Goal: Task Accomplishment & Management: Use online tool/utility

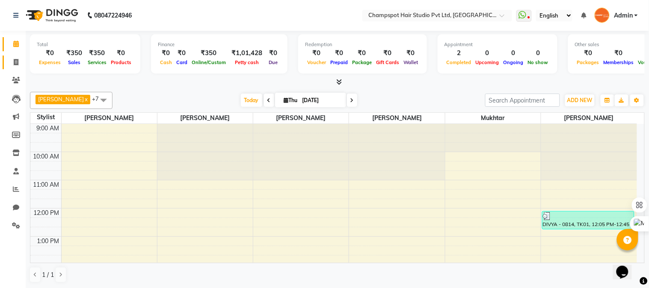
click at [16, 60] on icon at bounding box center [16, 62] width 5 height 6
select select "service"
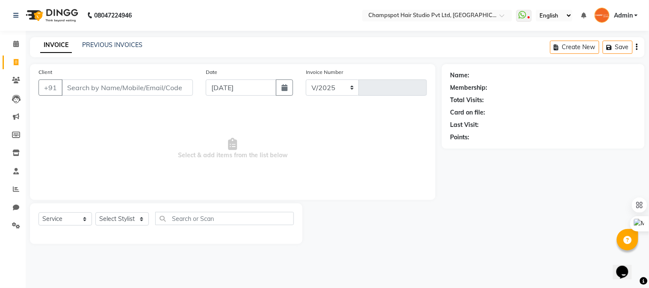
select select "7690"
type input "2516"
click at [115, 88] on input "Client" at bounding box center [127, 88] width 131 height 16
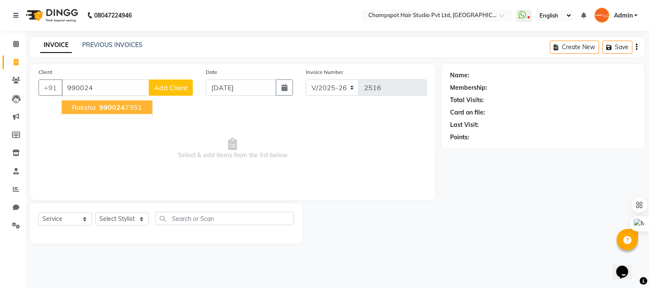
click at [100, 103] on span "990024" at bounding box center [112, 107] width 26 height 9
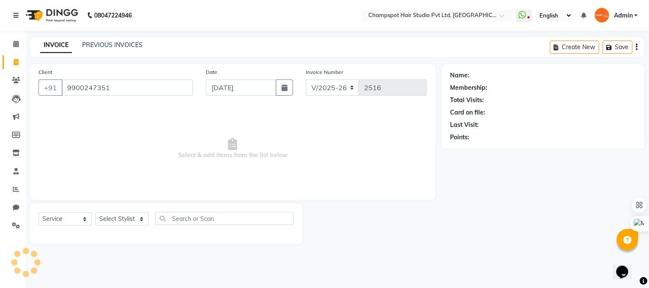
type input "9900247351"
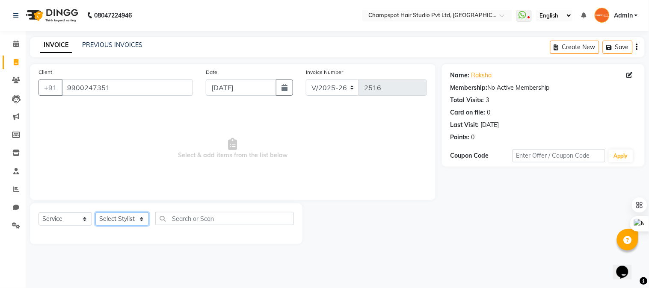
click at [126, 217] on select "Select Stylist Admin [PERSON_NAME] [PERSON_NAME] [PERSON_NAME] [PERSON_NAME] [P…" at bounding box center [121, 219] width 53 height 13
select select "69009"
click at [95, 213] on select "Select Stylist Admin [PERSON_NAME] [PERSON_NAME] [PERSON_NAME] [PERSON_NAME] [P…" at bounding box center [121, 219] width 53 height 13
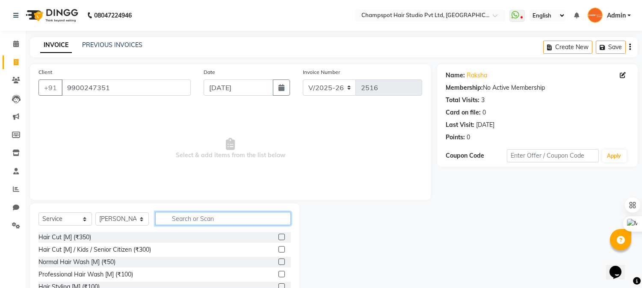
click at [200, 216] on input "text" at bounding box center [223, 218] width 136 height 13
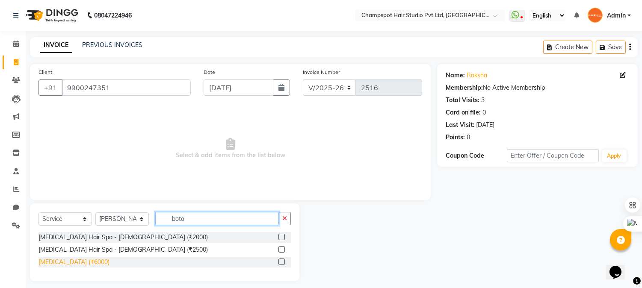
type input "boto"
click at [65, 264] on div "[MEDICAL_DATA] (₹6000)" at bounding box center [73, 262] width 71 height 9
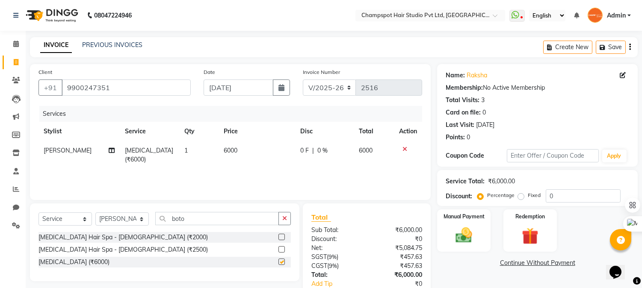
checkbox input "false"
click at [231, 151] on span "6000" at bounding box center [231, 151] width 14 height 8
select select "69009"
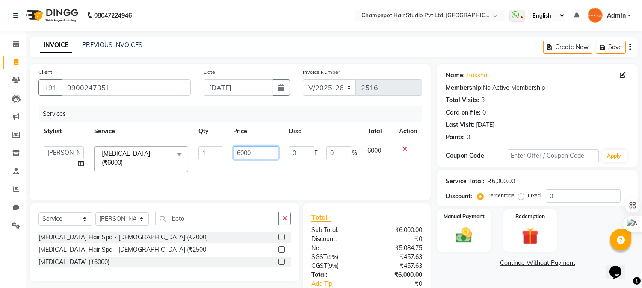
click at [239, 150] on input "6000" at bounding box center [255, 152] width 45 height 13
type input "8500"
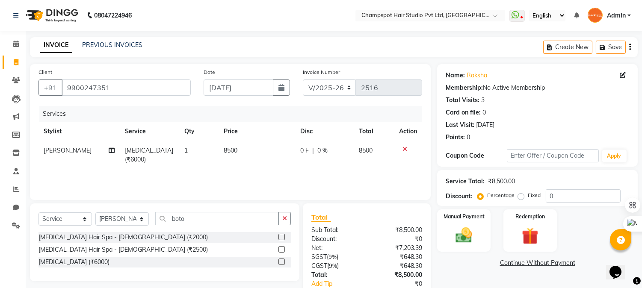
click at [242, 115] on div "Services" at bounding box center [233, 114] width 389 height 16
click at [528, 198] on label "Fixed" at bounding box center [534, 196] width 13 height 8
click at [520, 198] on input "Fixed" at bounding box center [523, 195] width 6 height 6
radio input "true"
drag, startPoint x: 561, startPoint y: 193, endPoint x: 461, endPoint y: 187, distance: 101.1
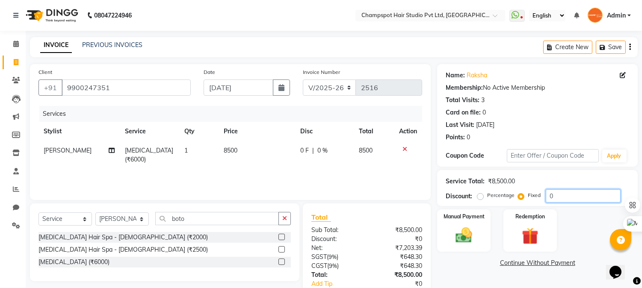
click at [461, 187] on div "Service Total: ₹8,500.00 Discount: Percentage Fixed 0" at bounding box center [537, 188] width 183 height 29
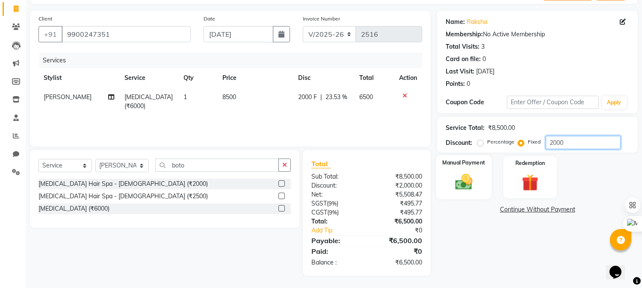
type input "2000"
drag, startPoint x: 460, startPoint y: 182, endPoint x: 472, endPoint y: 195, distance: 17.9
click at [459, 182] on img at bounding box center [464, 182] width 28 height 20
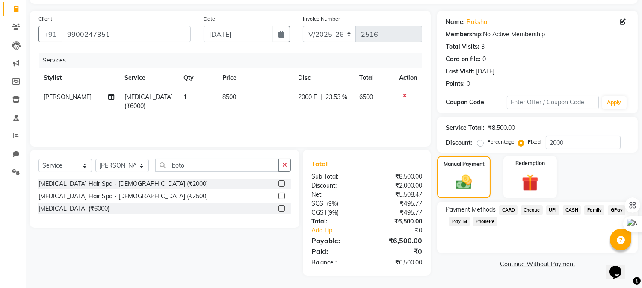
click at [556, 210] on span "UPI" at bounding box center [552, 210] width 13 height 10
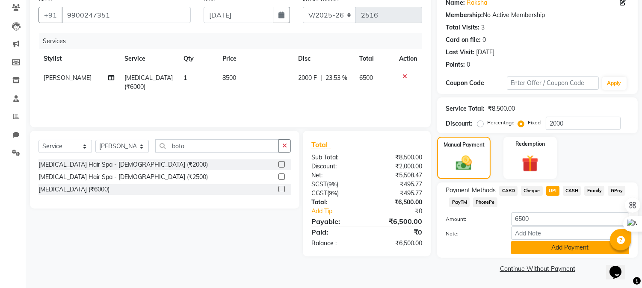
click at [544, 246] on button "Add Payment" at bounding box center [570, 247] width 118 height 13
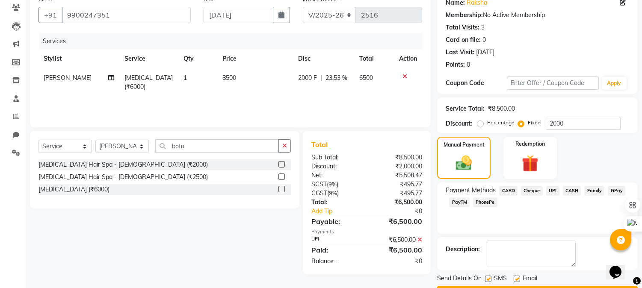
scroll to position [96, 0]
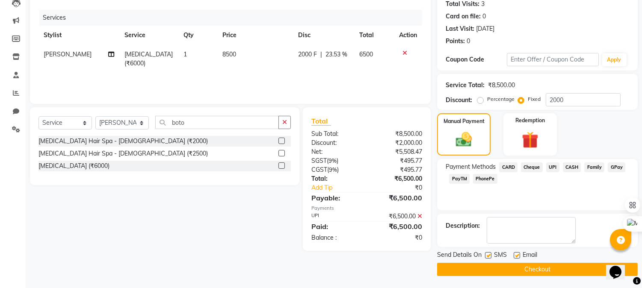
click at [513, 266] on button "Checkout" at bounding box center [537, 269] width 201 height 13
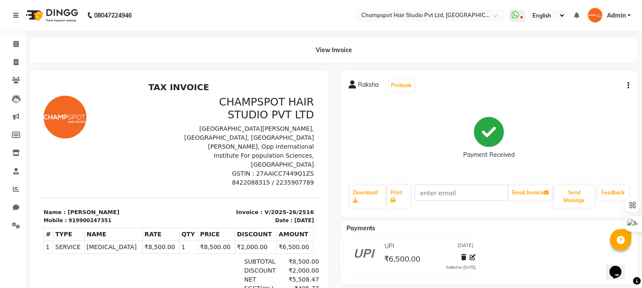
click at [265, 106] on h3 "CHAMPSPOT HAIR STUDIO PVT LTD" at bounding box center [249, 107] width 130 height 25
click at [237, 130] on p "[GEOGRAPHIC_DATA][PERSON_NAME], [GEOGRAPHIC_DATA], [GEOGRAPHIC_DATA][PERSON_NAM…" at bounding box center [249, 146] width 130 height 45
click at [319, 288] on html "TAX INVOICE CHAMPSPOT HAIR STUDIO PVT LTD G1, B1, [PERSON_NAME], [GEOGRAPHIC_DA…" at bounding box center [178, 219] width 280 height 283
drag, startPoint x: 373, startPoint y: 177, endPoint x: 378, endPoint y: 163, distance: 14.9
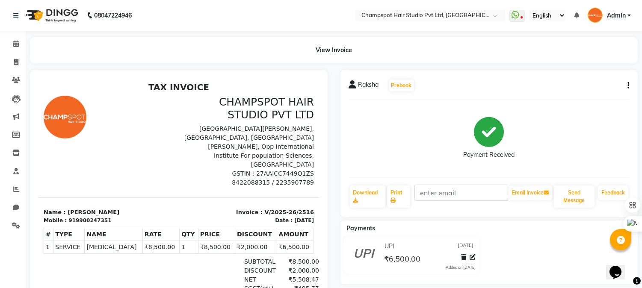
click at [374, 173] on div "Raksha Prebook Payment Received Download Print Email Invoice Send Message Feedb…" at bounding box center [489, 143] width 298 height 147
click at [379, 161] on div "English English" at bounding box center [379, 161] width 0 height 0
